Goal: Task Accomplishment & Management: Complete application form

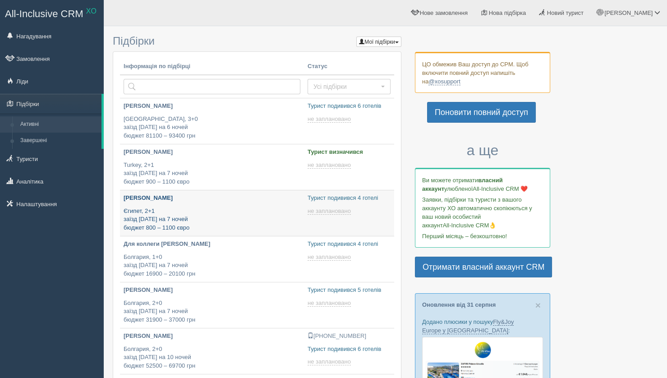
type input "2025-09-01 16:45"
type input "2025-09-01 16:35"
type input "2025-09-01 13:55"
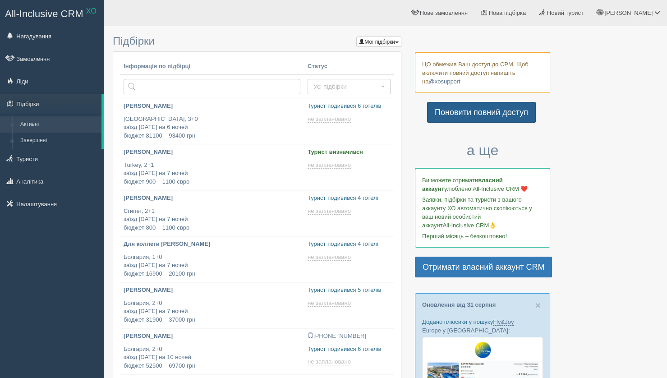
click at [456, 109] on link "Поновити повний доступ" at bounding box center [481, 112] width 109 height 21
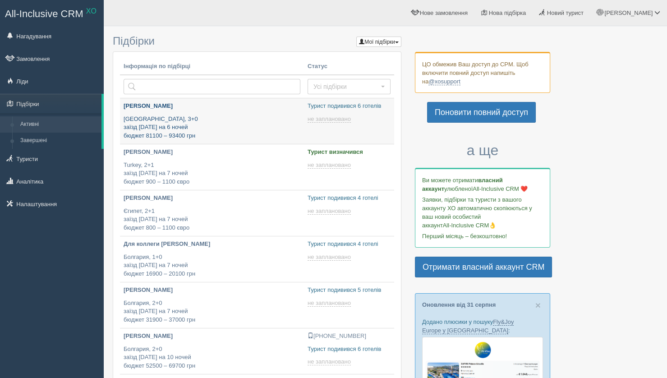
click at [237, 124] on p "Турция, 3+0 заїзд 10 вересня на 6 ночей бюджет 81100 – 93400 грн" at bounding box center [212, 127] width 177 height 25
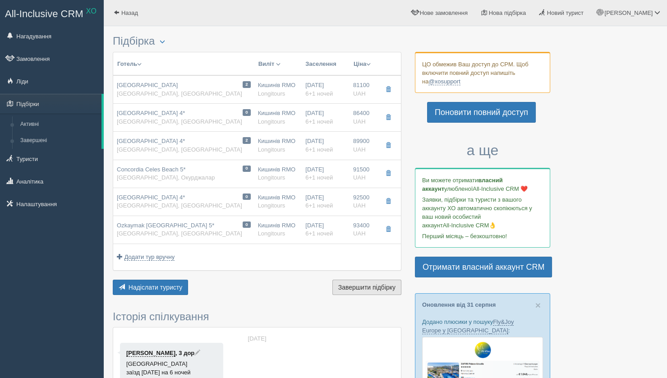
click at [357, 286] on span "Завершити підбірку" at bounding box center [366, 287] width 57 height 7
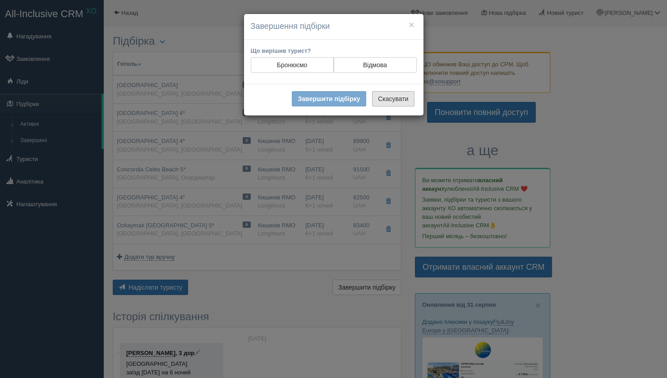
click at [396, 96] on button "Скасувати" at bounding box center [393, 98] width 42 height 15
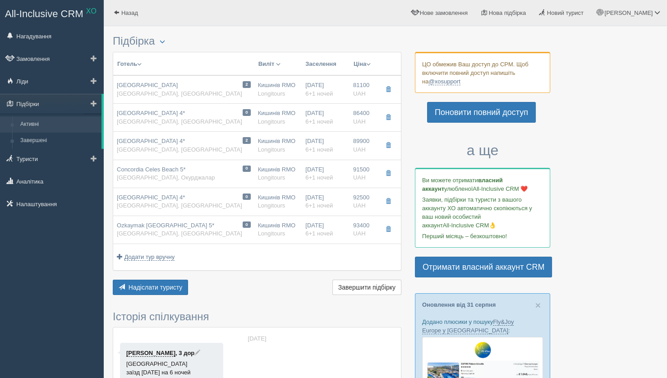
click at [21, 128] on link "Активні" at bounding box center [58, 124] width 85 height 16
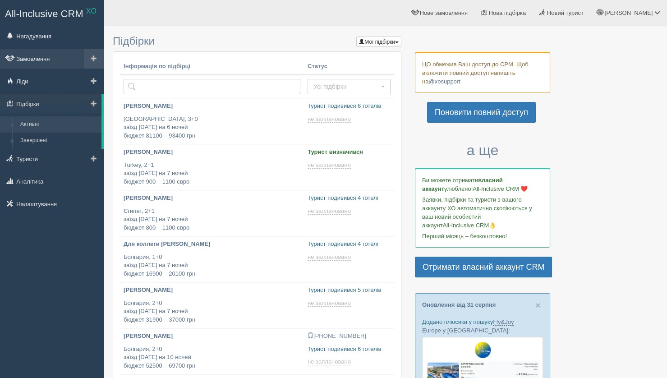
click at [26, 61] on link "Замовлення" at bounding box center [52, 59] width 104 height 20
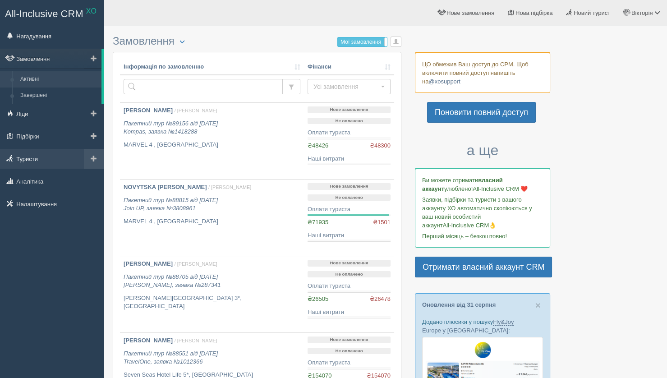
click at [32, 156] on link "Туристи" at bounding box center [52, 159] width 104 height 20
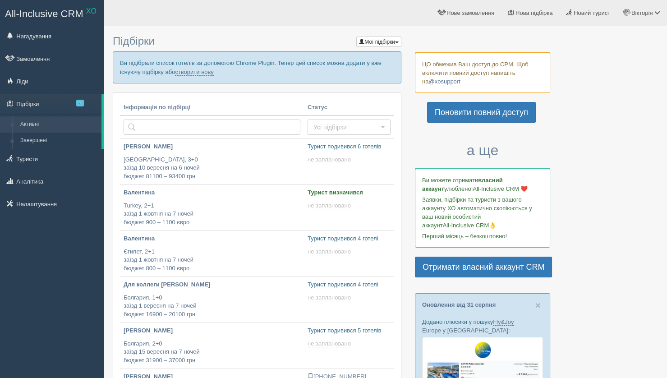
type input "[DATE] 13:55"
click at [213, 72] on link "створити нову" at bounding box center [194, 72] width 38 height 7
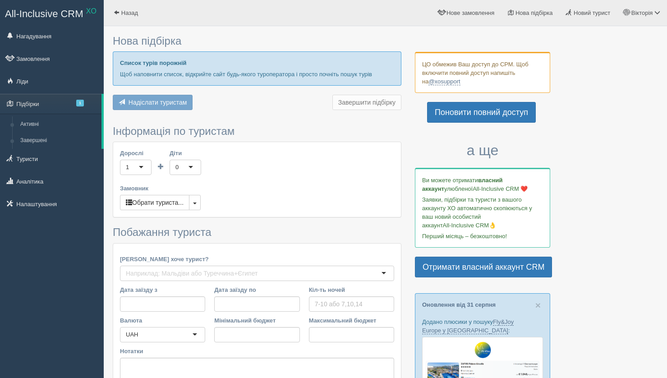
type input "6"
type input "78900"
type input "79000"
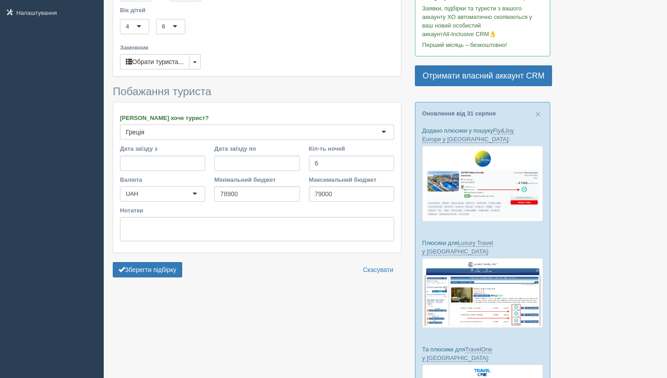
scroll to position [192, 0]
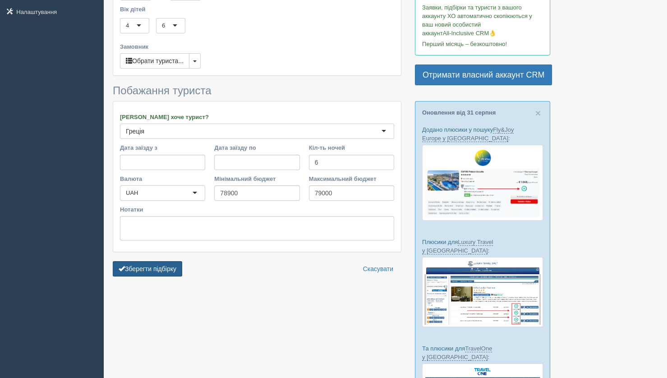
click at [164, 263] on button "Зберегти підбірку" at bounding box center [147, 268] width 69 height 15
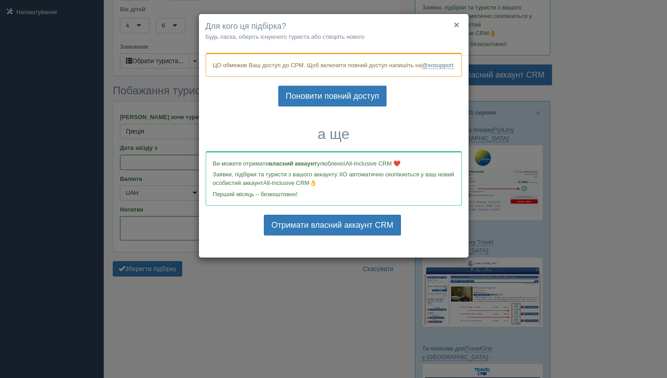
click at [458, 24] on button "×" at bounding box center [456, 24] width 5 height 9
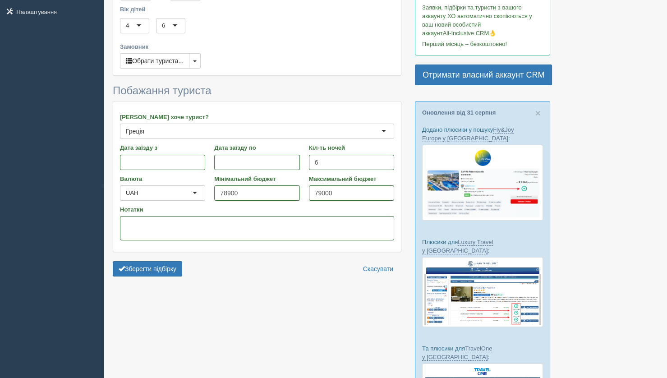
scroll to position [0, 0]
